Goal: Task Accomplishment & Management: Manage account settings

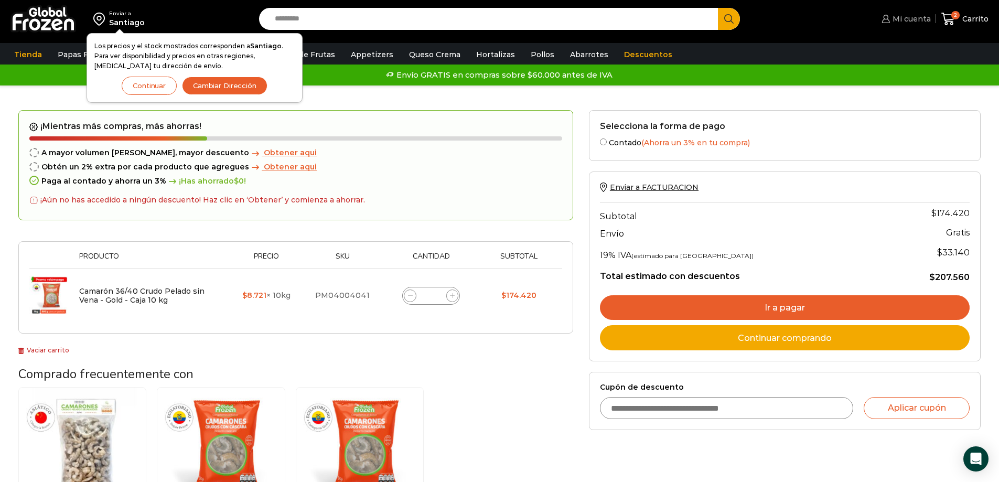
click at [909, 22] on span "Mi cuenta" at bounding box center [910, 19] width 41 height 10
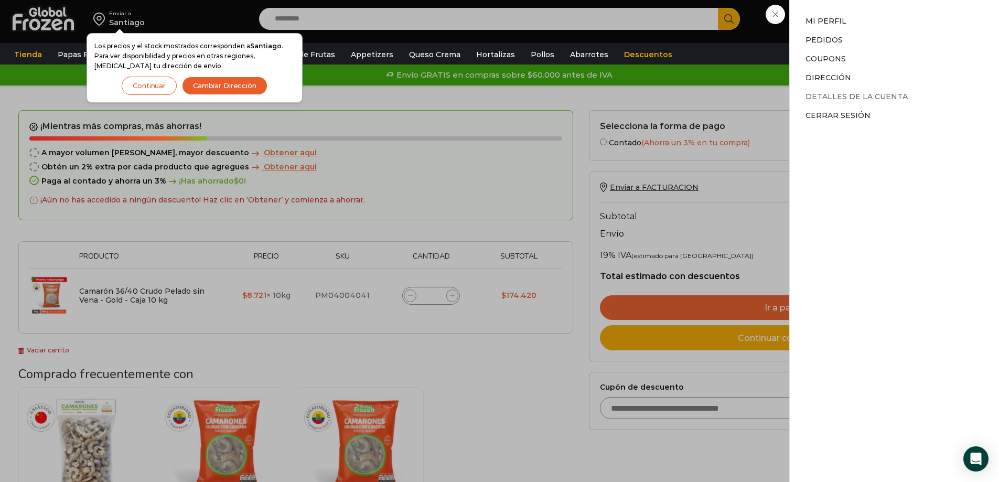
click at [834, 97] on link "Detalles de la cuenta" at bounding box center [857, 96] width 102 height 9
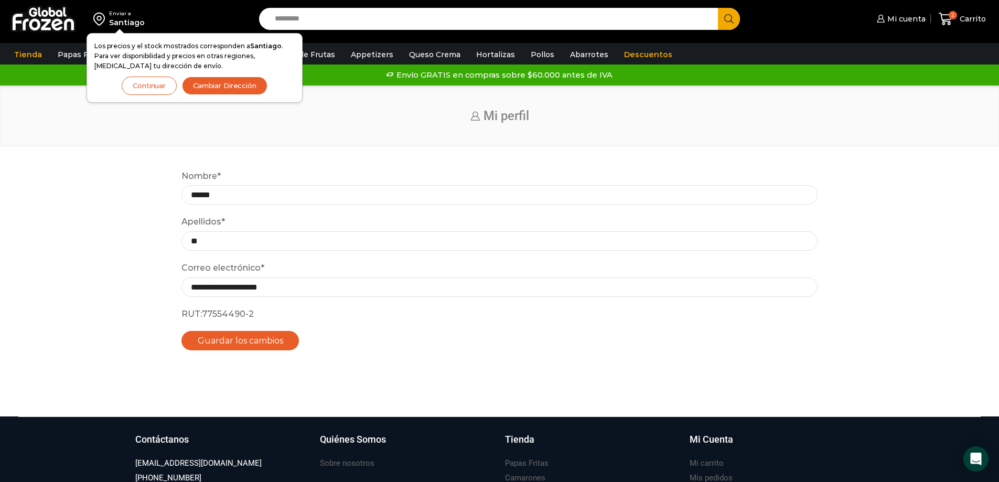
click at [331, 348] on p "Guardar los cambios" at bounding box center [500, 340] width 636 height 19
click at [259, 344] on button "Guardar los cambios" at bounding box center [241, 340] width 118 height 19
click at [959, 20] on span "Carrito" at bounding box center [971, 19] width 29 height 10
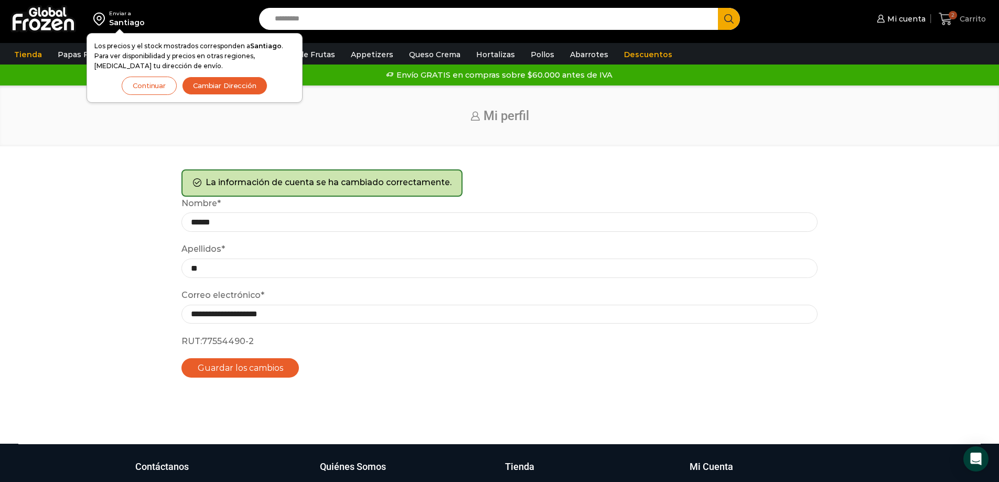
click at [944, 19] on icon at bounding box center [946, 19] width 14 height 14
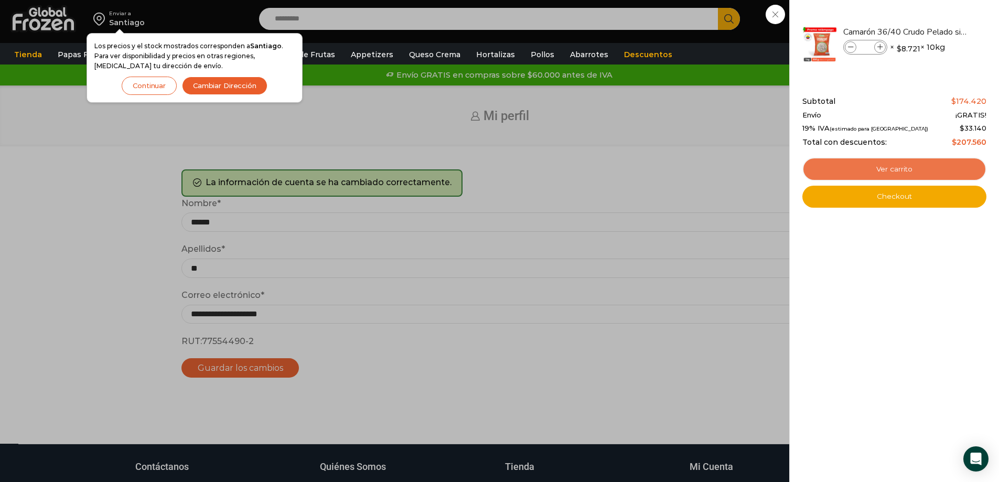
click at [898, 169] on link "Ver carrito" at bounding box center [895, 169] width 184 height 24
